Goal: Browse casually

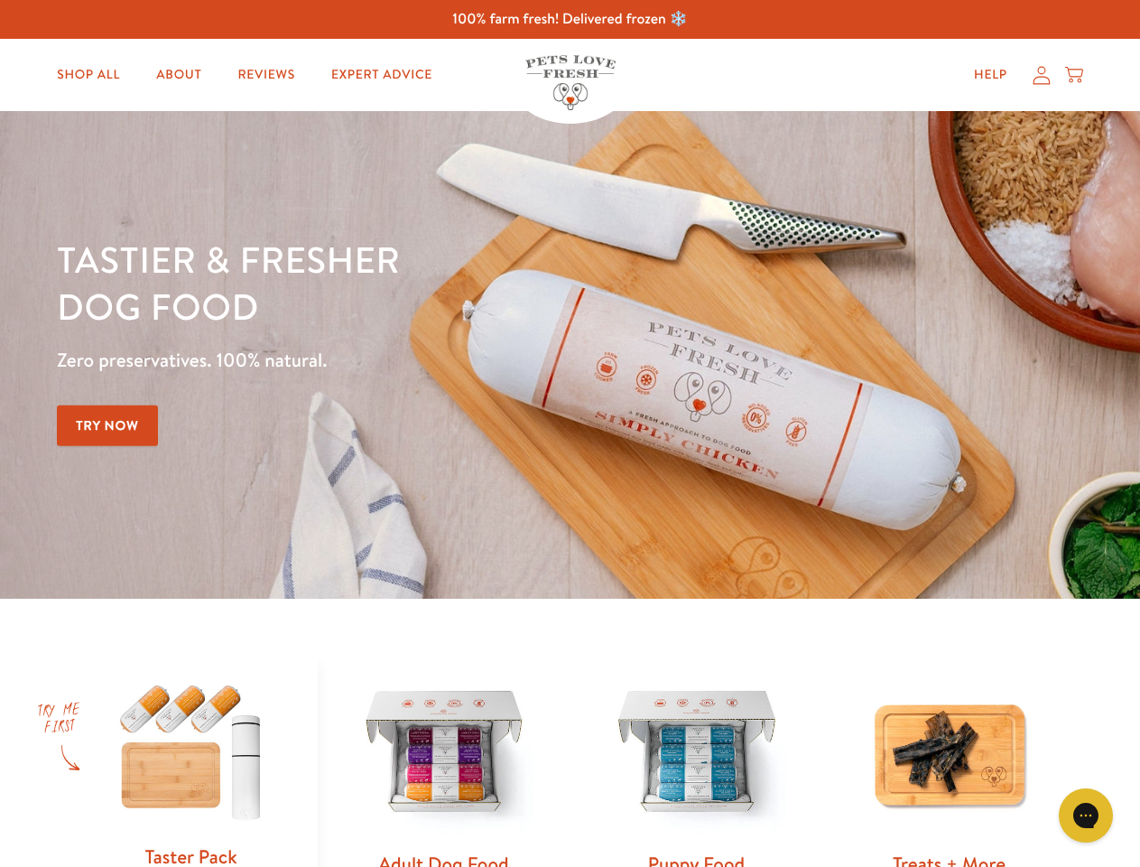
click at [570, 433] on div "Tastier & fresher dog food Zero preservatives. 100% natural. Try Now" at bounding box center [399, 355] width 684 height 238
click at [1086, 815] on icon "Gorgias live chat" at bounding box center [1085, 814] width 17 height 17
